Goal: Find specific page/section: Find specific page/section

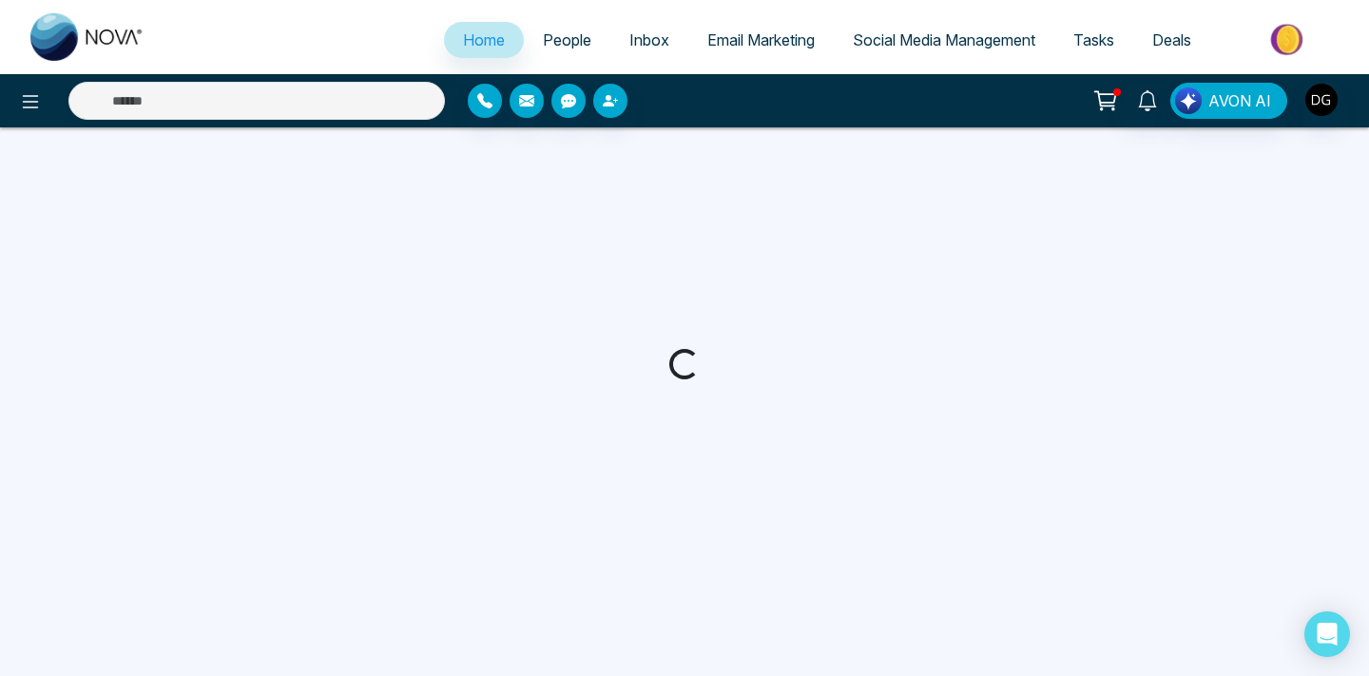
select select "*"
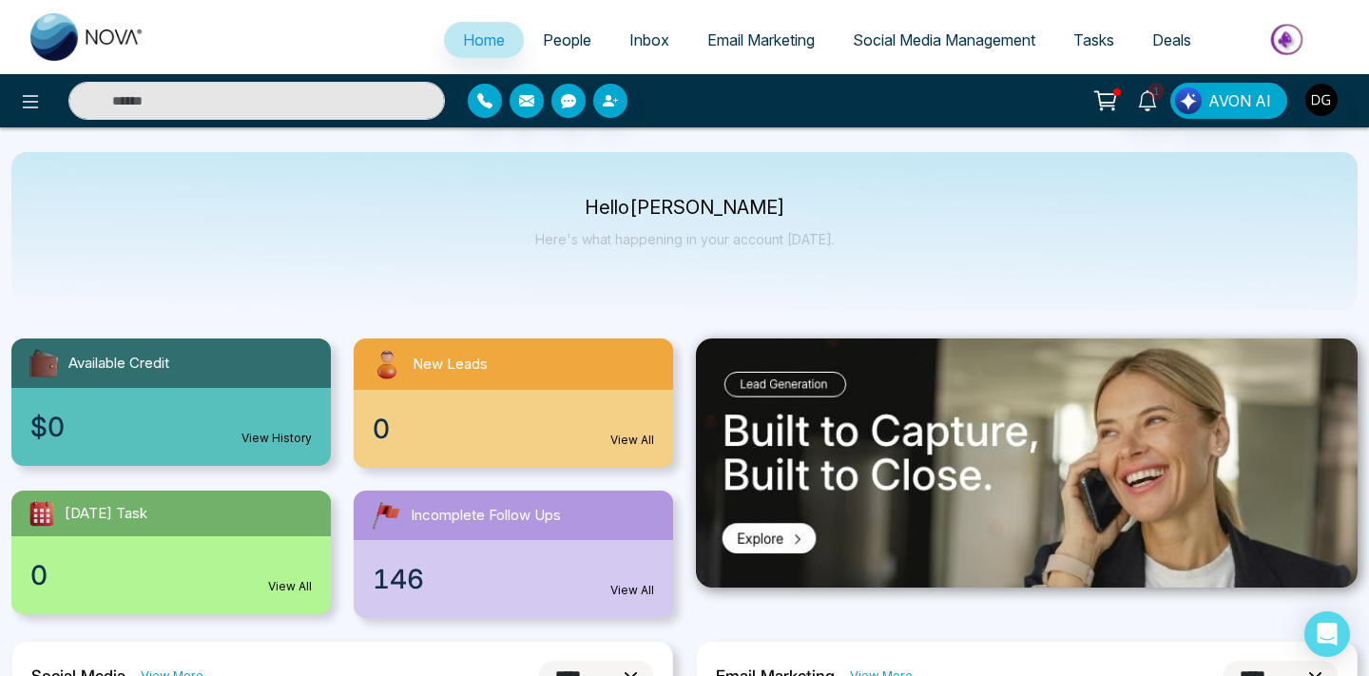
click at [545, 39] on span "People" at bounding box center [567, 39] width 48 height 19
